Goal: Transaction & Acquisition: Purchase product/service

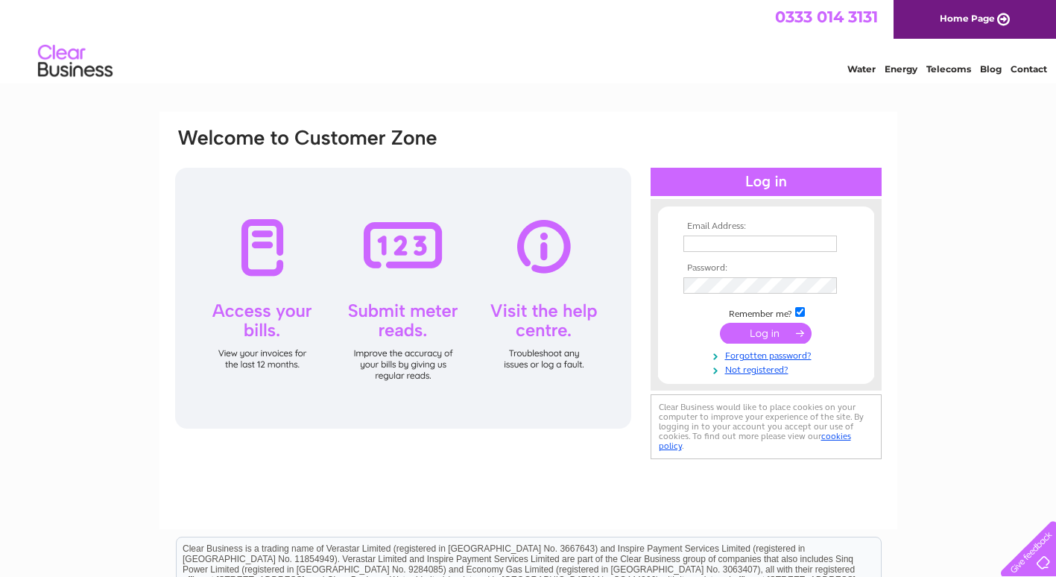
type input "accounts@bootleggerbars.com"
click at [754, 341] on input "submit" at bounding box center [766, 333] width 92 height 21
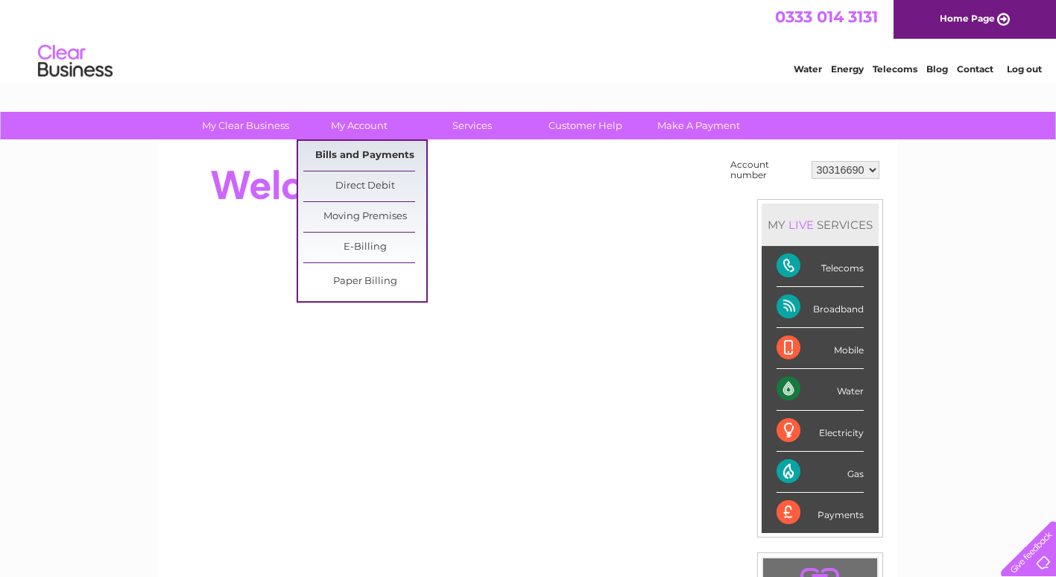
click at [362, 147] on link "Bills and Payments" at bounding box center [364, 156] width 123 height 30
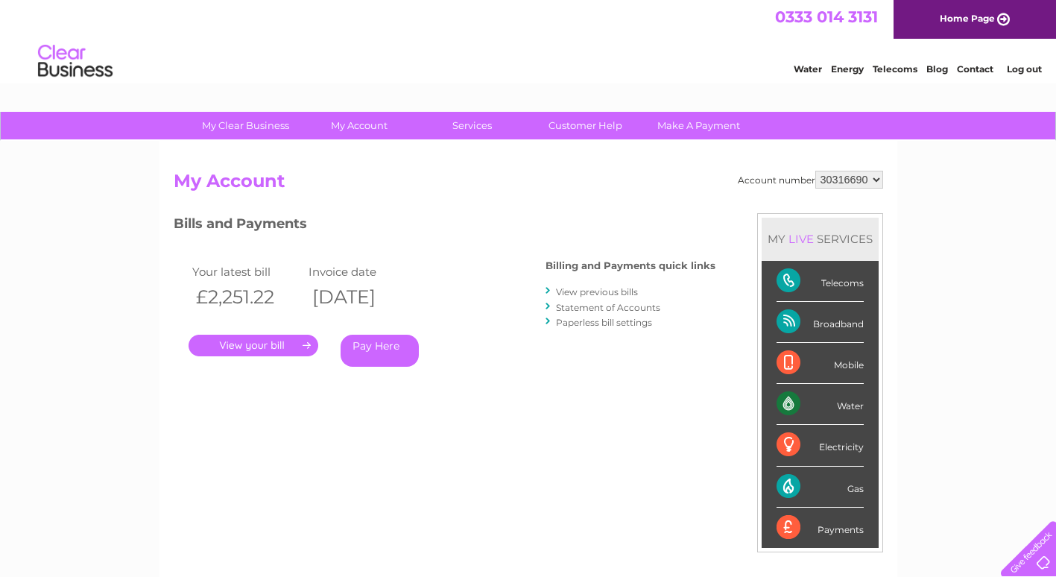
drag, startPoint x: 367, startPoint y: 343, endPoint x: 375, endPoint y: 346, distance: 8.7
click at [367, 343] on link "Pay Here" at bounding box center [380, 351] width 78 height 32
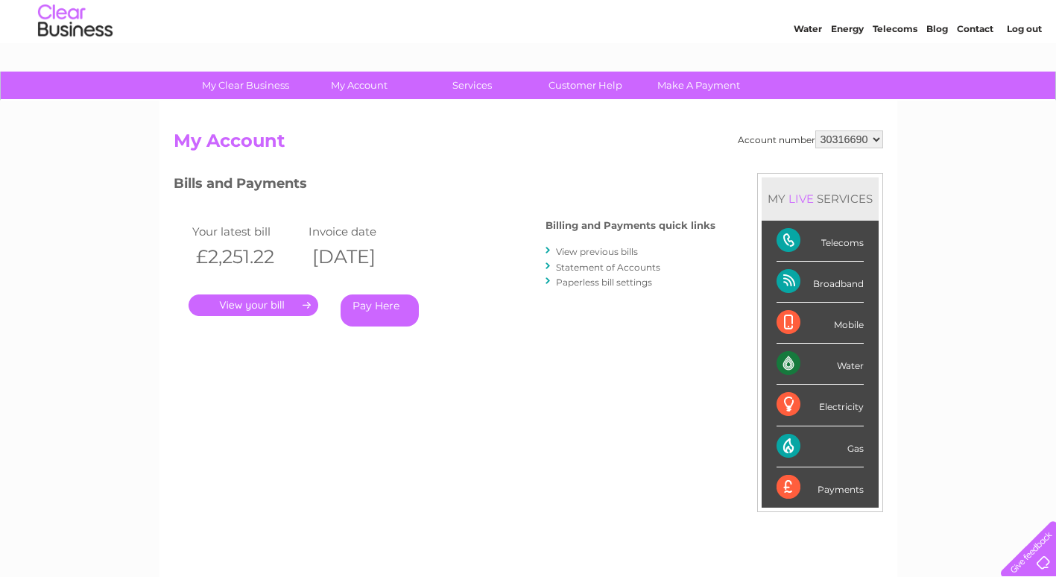
scroll to position [75, 0]
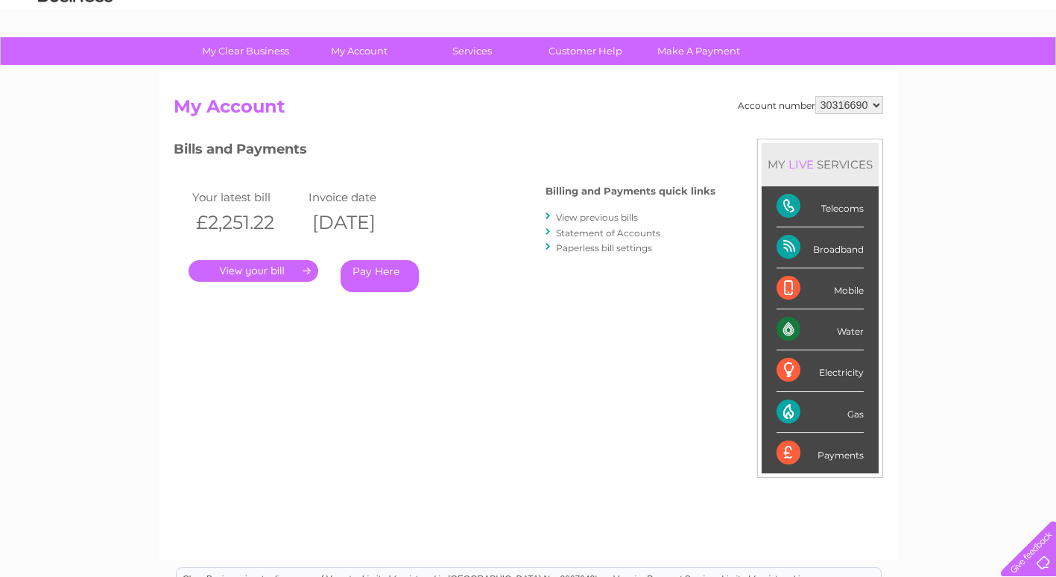
click at [388, 263] on link "Pay Here" at bounding box center [380, 276] width 78 height 32
click at [679, 48] on link "Make A Payment" at bounding box center [698, 51] width 123 height 28
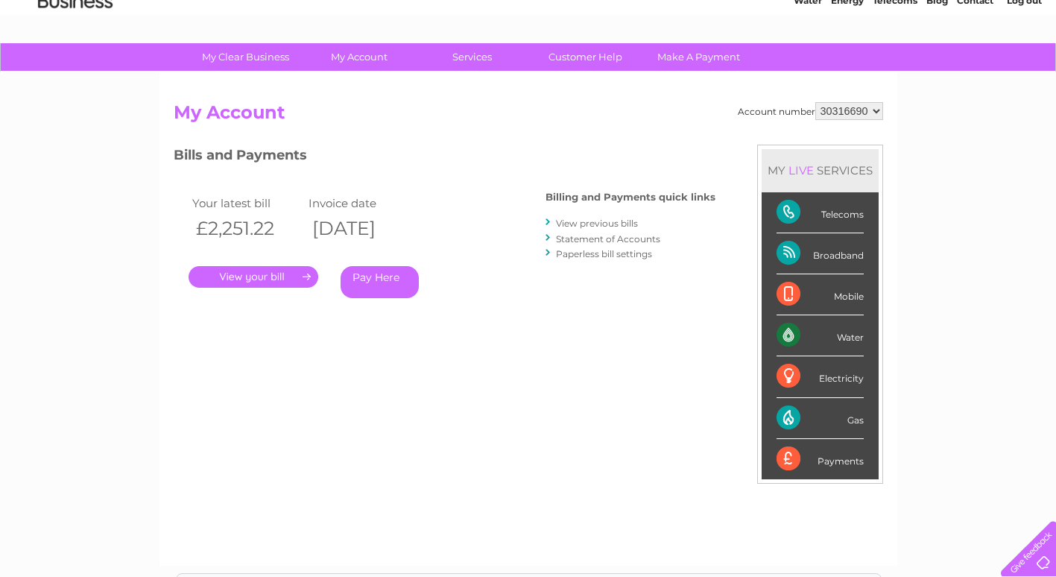
scroll to position [0, 0]
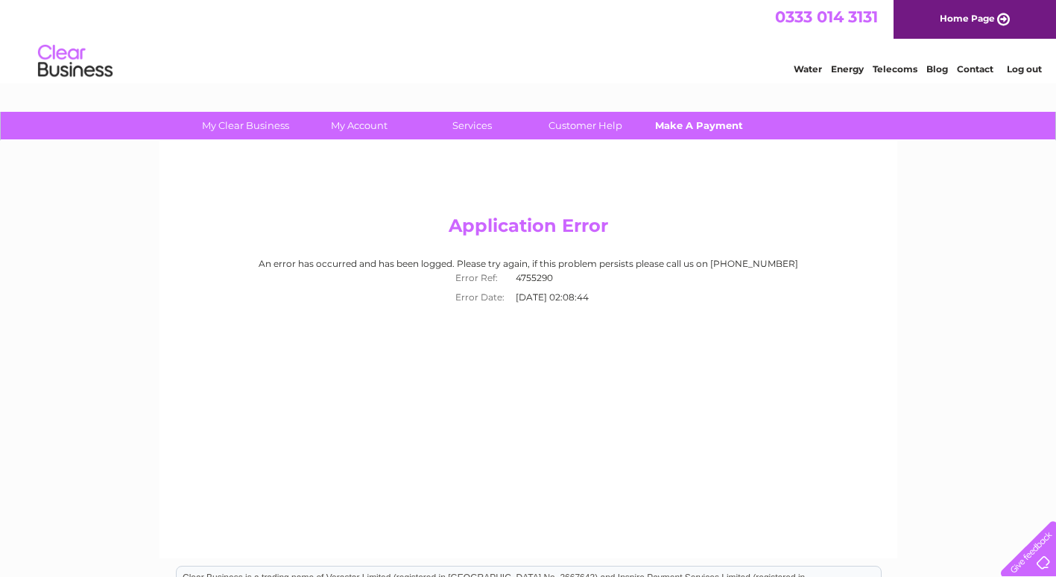
click at [716, 123] on link "Make A Payment" at bounding box center [698, 126] width 123 height 28
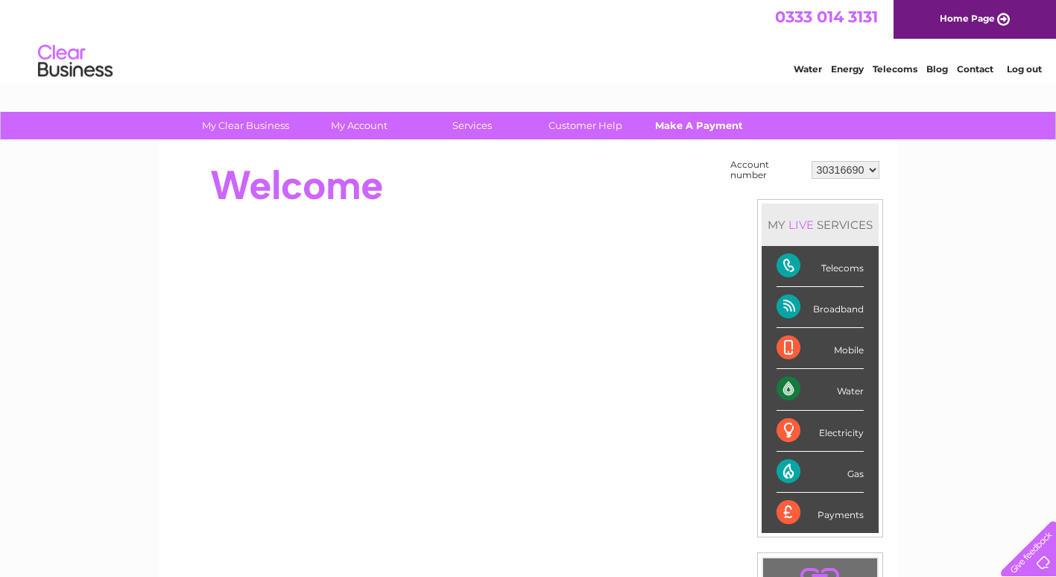
click at [696, 127] on link "Make A Payment" at bounding box center [698, 126] width 123 height 28
